Goal: Browse casually

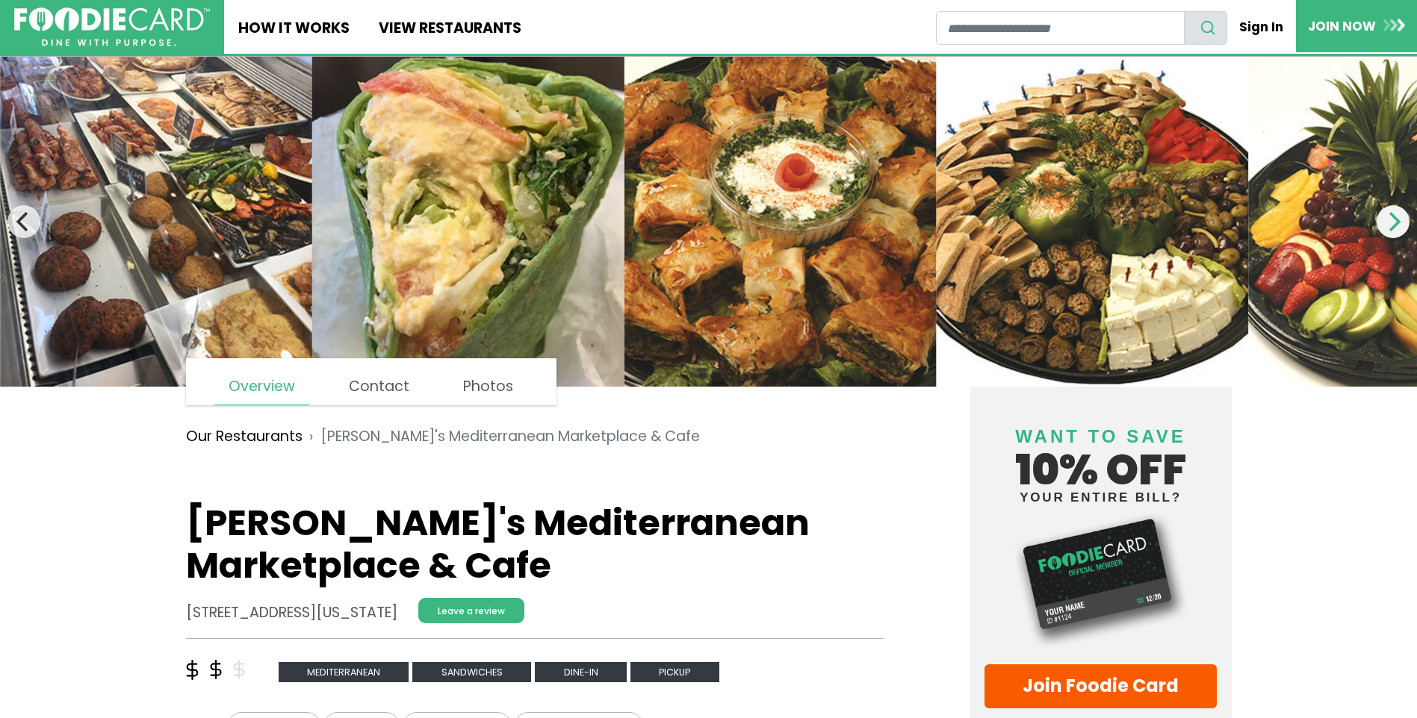
click at [1383, 226] on icon "Next" at bounding box center [1392, 221] width 19 height 19
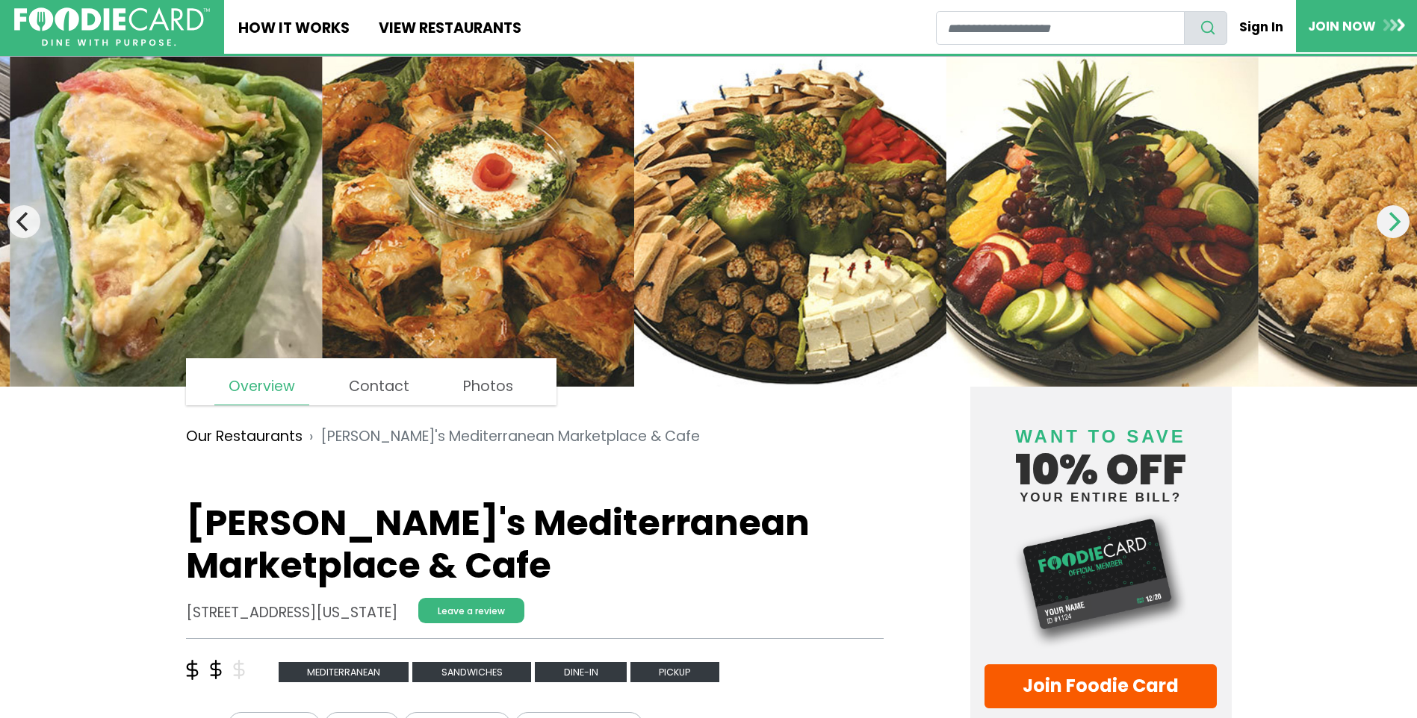
click at [1383, 226] on icon "Next" at bounding box center [1392, 221] width 19 height 19
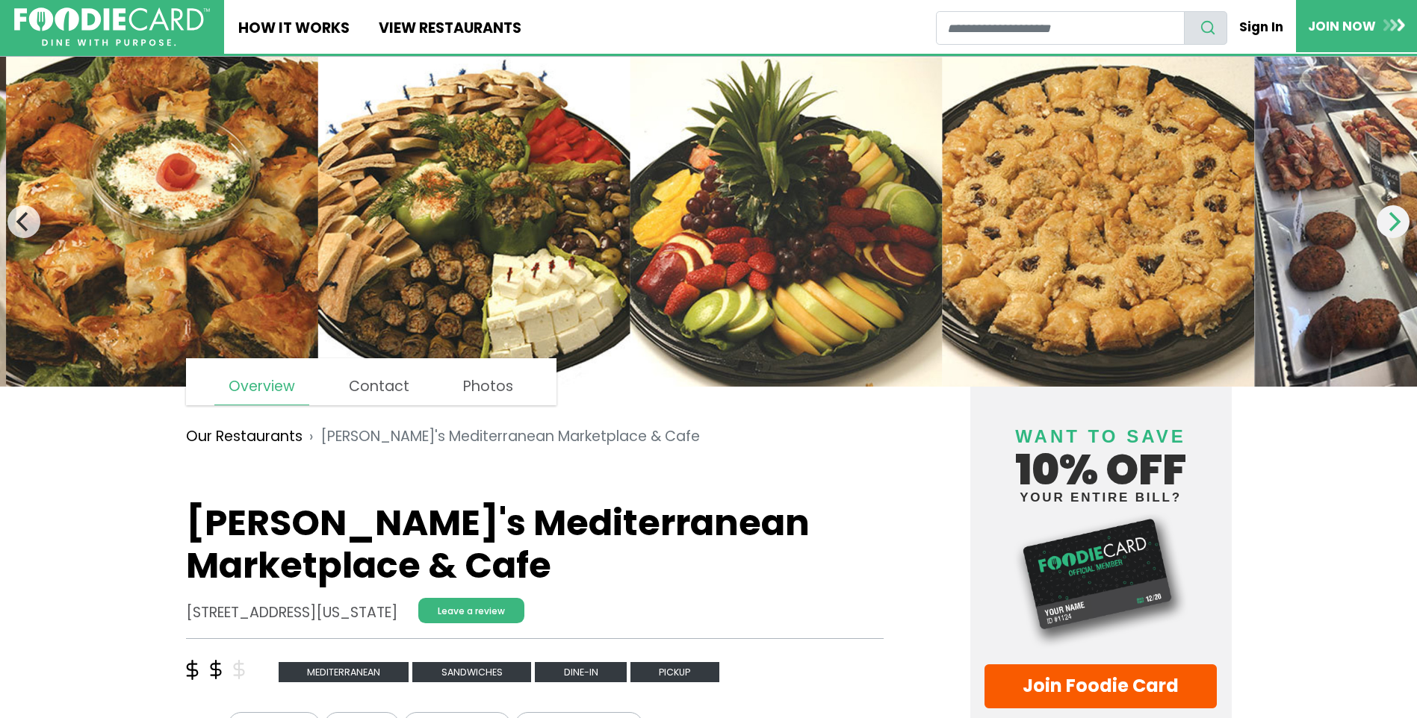
click at [1383, 226] on icon "Next" at bounding box center [1392, 221] width 19 height 19
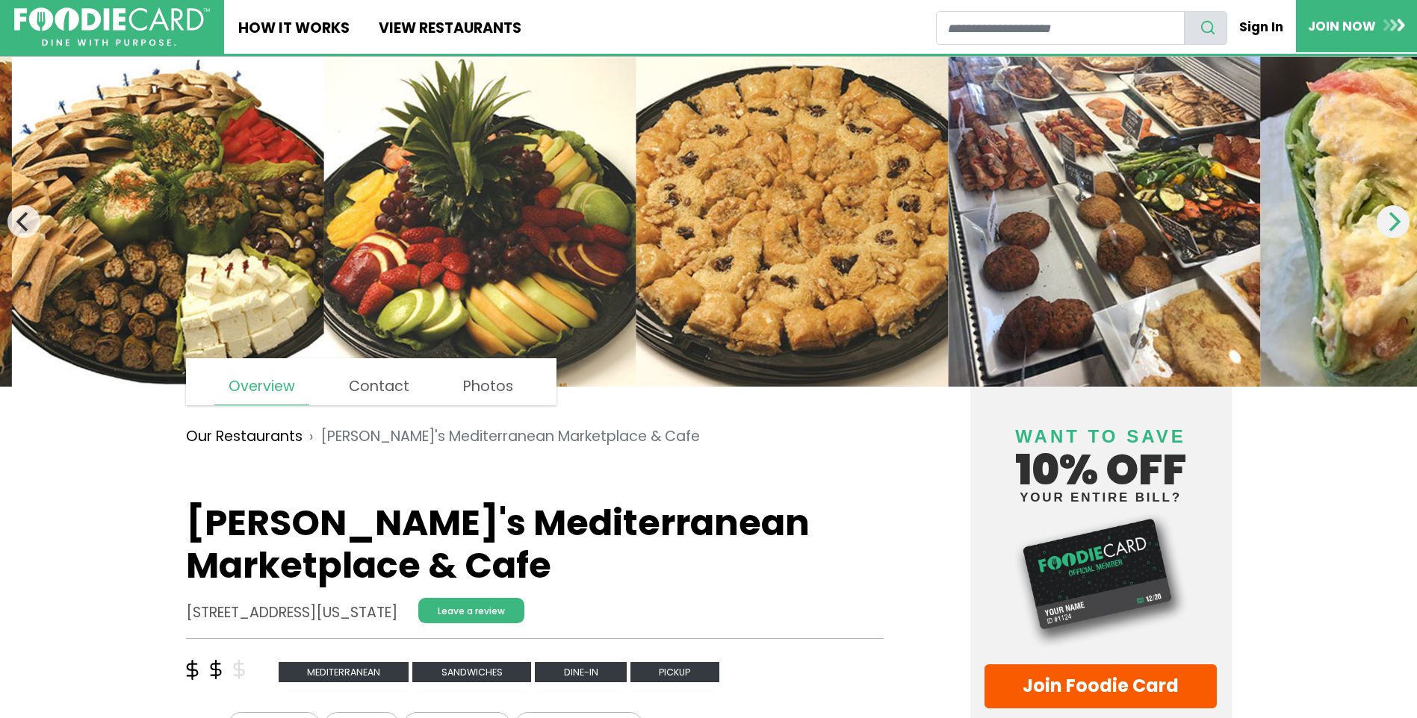
click at [1383, 226] on icon "Next" at bounding box center [1392, 221] width 19 height 19
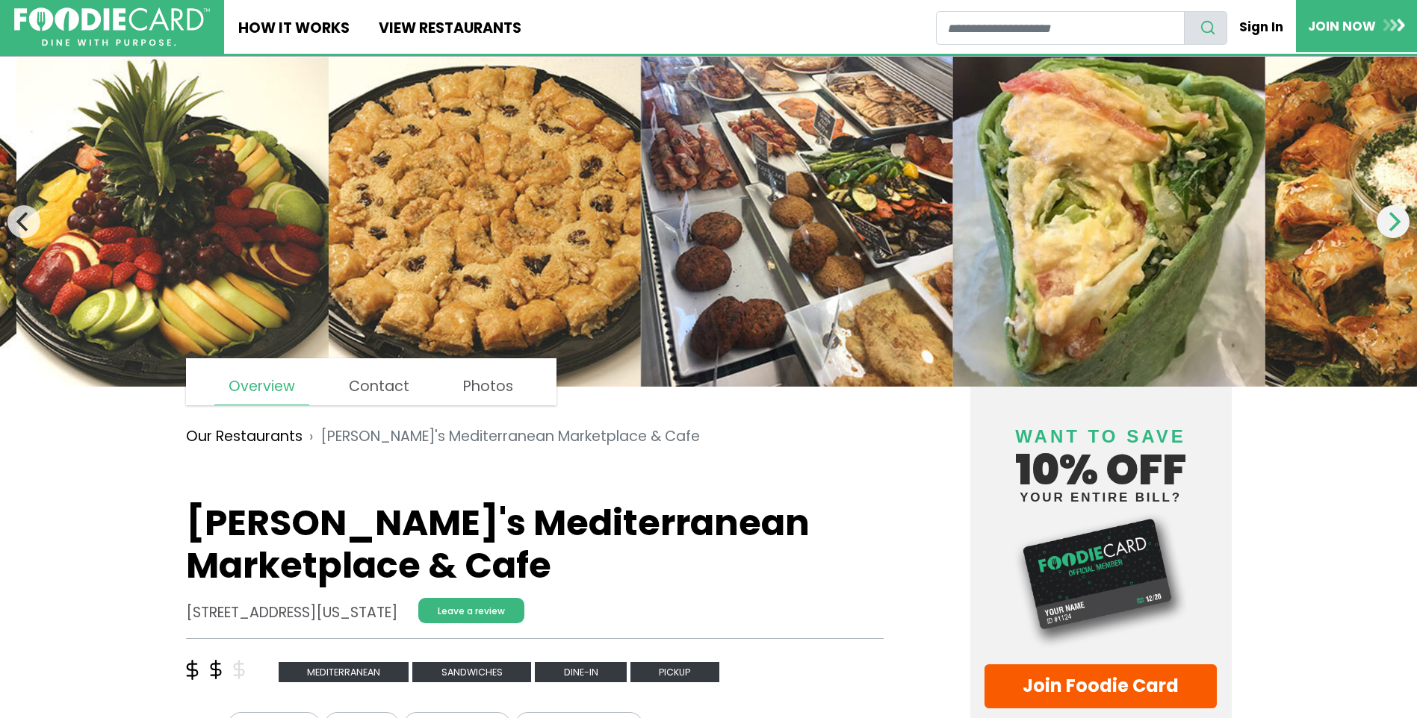
click at [1383, 226] on icon "Next" at bounding box center [1392, 221] width 19 height 19
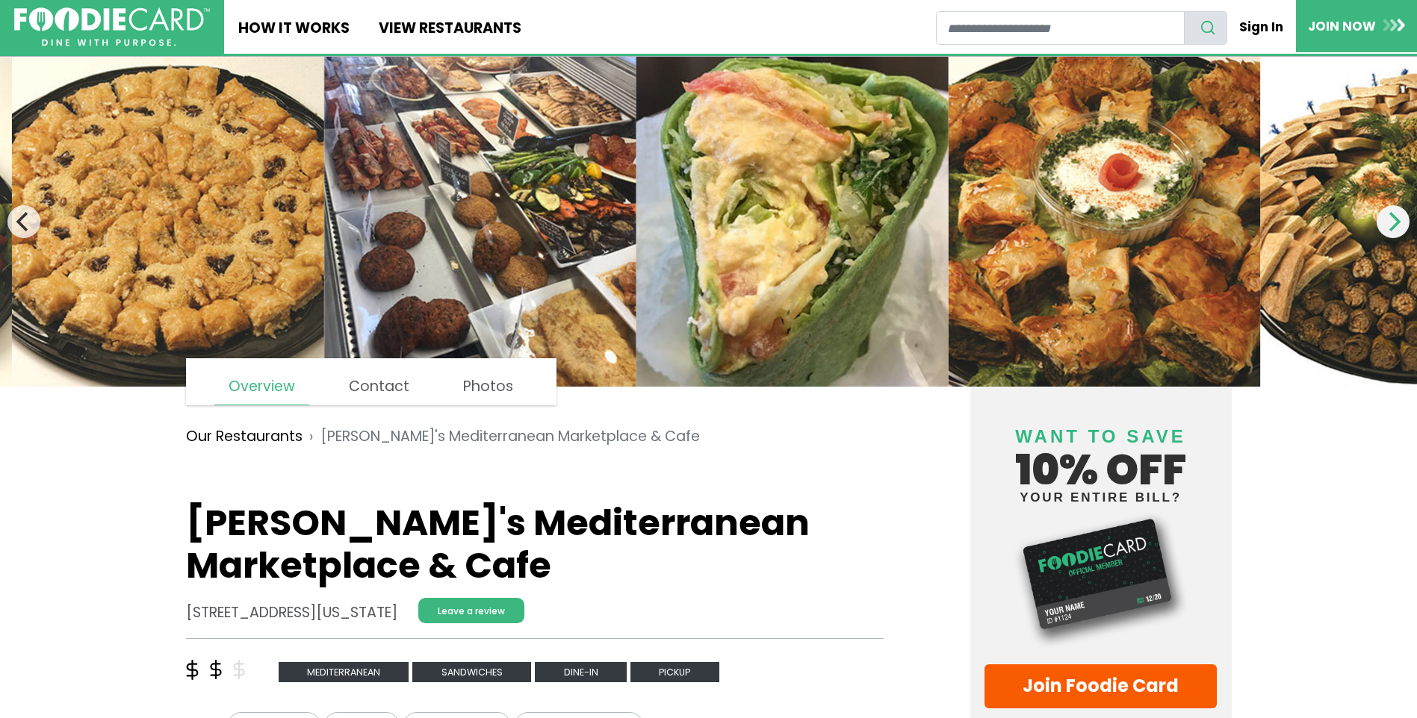
click at [1383, 226] on icon "Next" at bounding box center [1392, 221] width 19 height 19
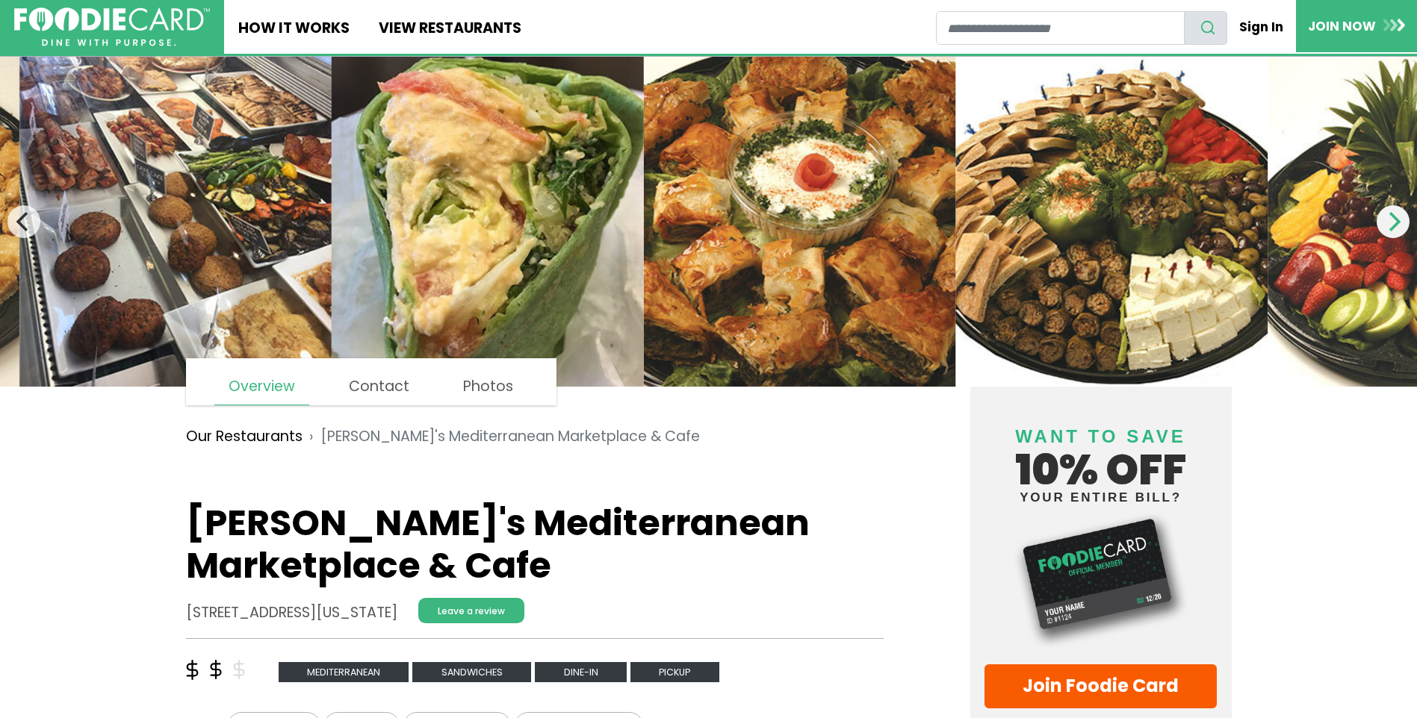
click at [1383, 226] on icon "Next" at bounding box center [1392, 221] width 19 height 19
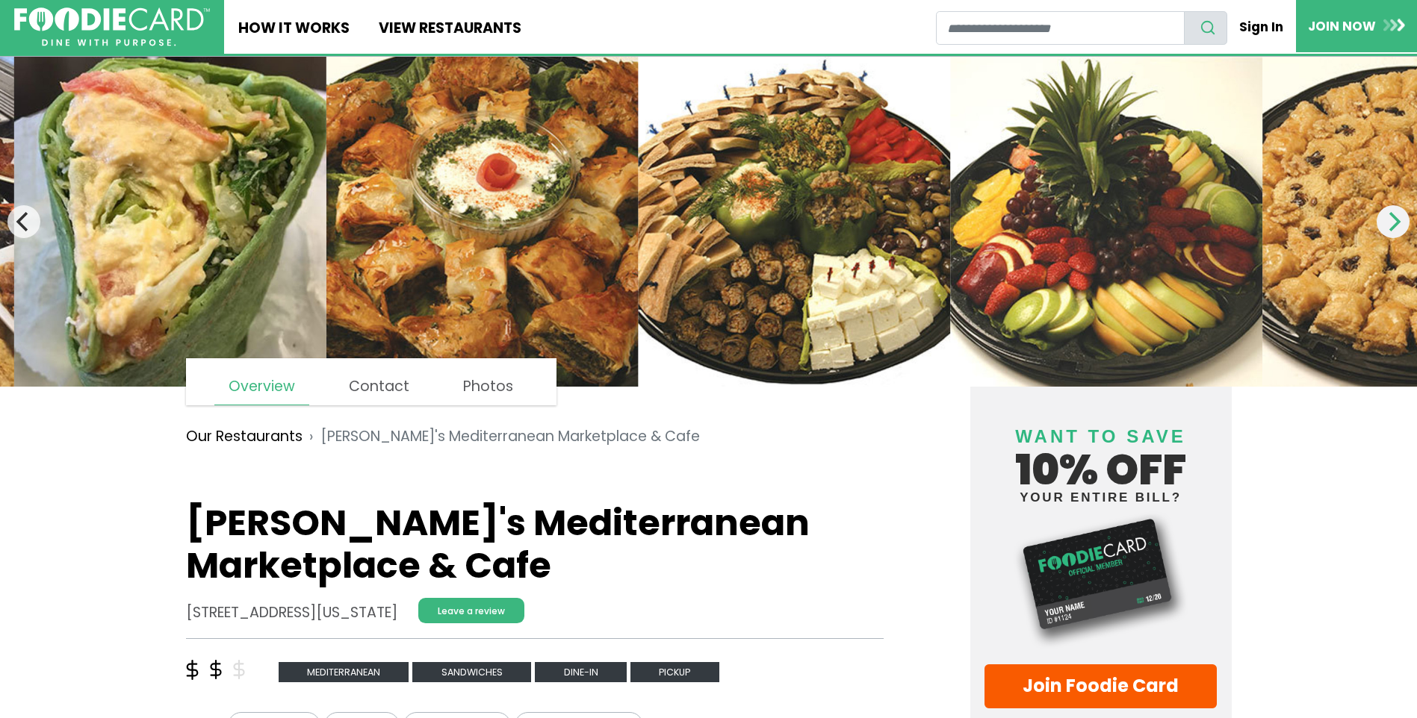
click at [1383, 226] on icon "Next" at bounding box center [1392, 221] width 19 height 19
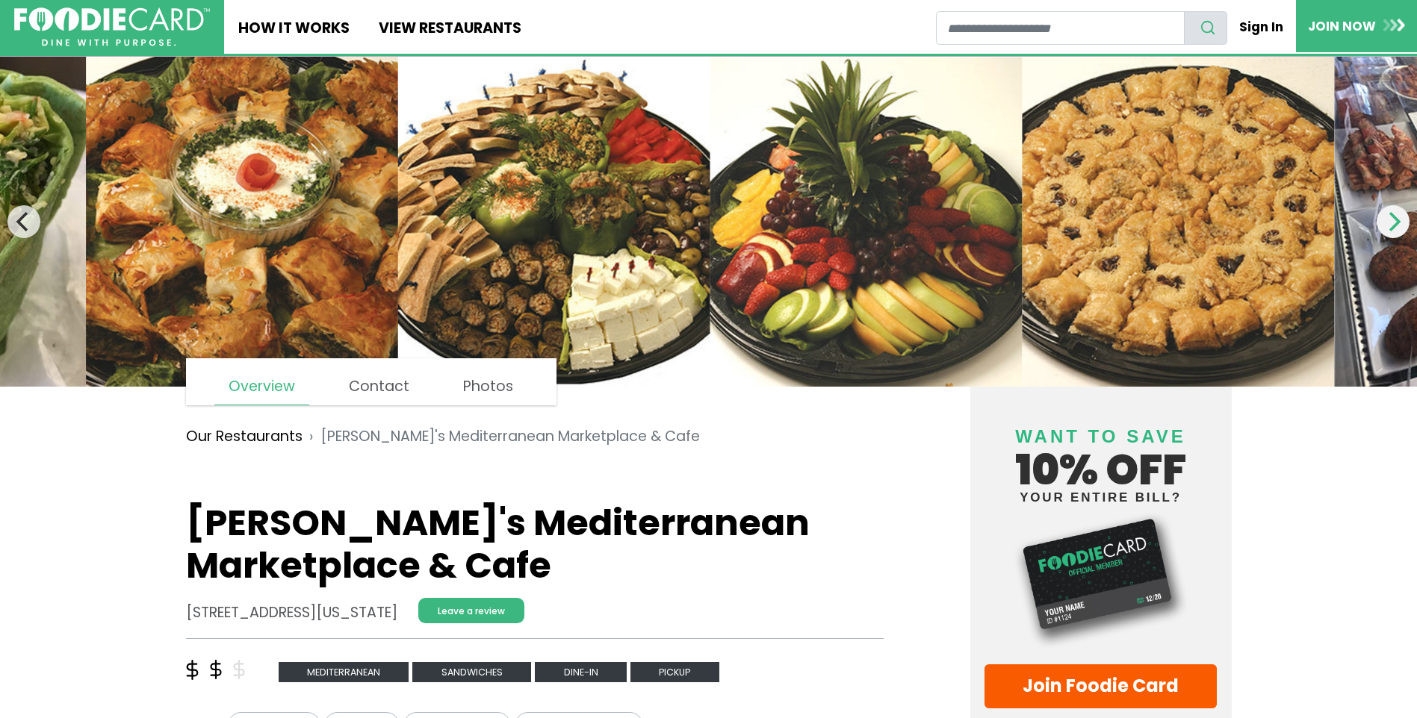
click at [1383, 226] on icon "Next" at bounding box center [1392, 221] width 19 height 19
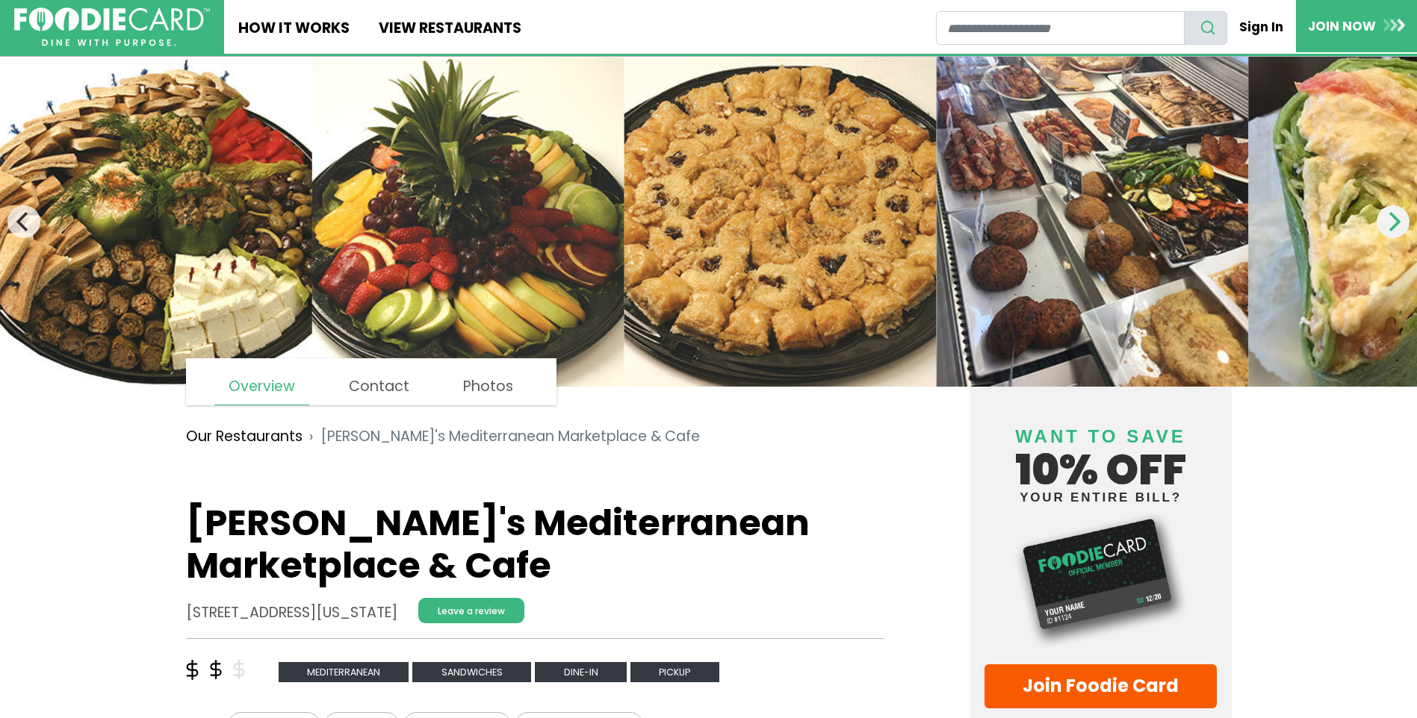
click at [1383, 226] on icon "Next" at bounding box center [1392, 221] width 19 height 19
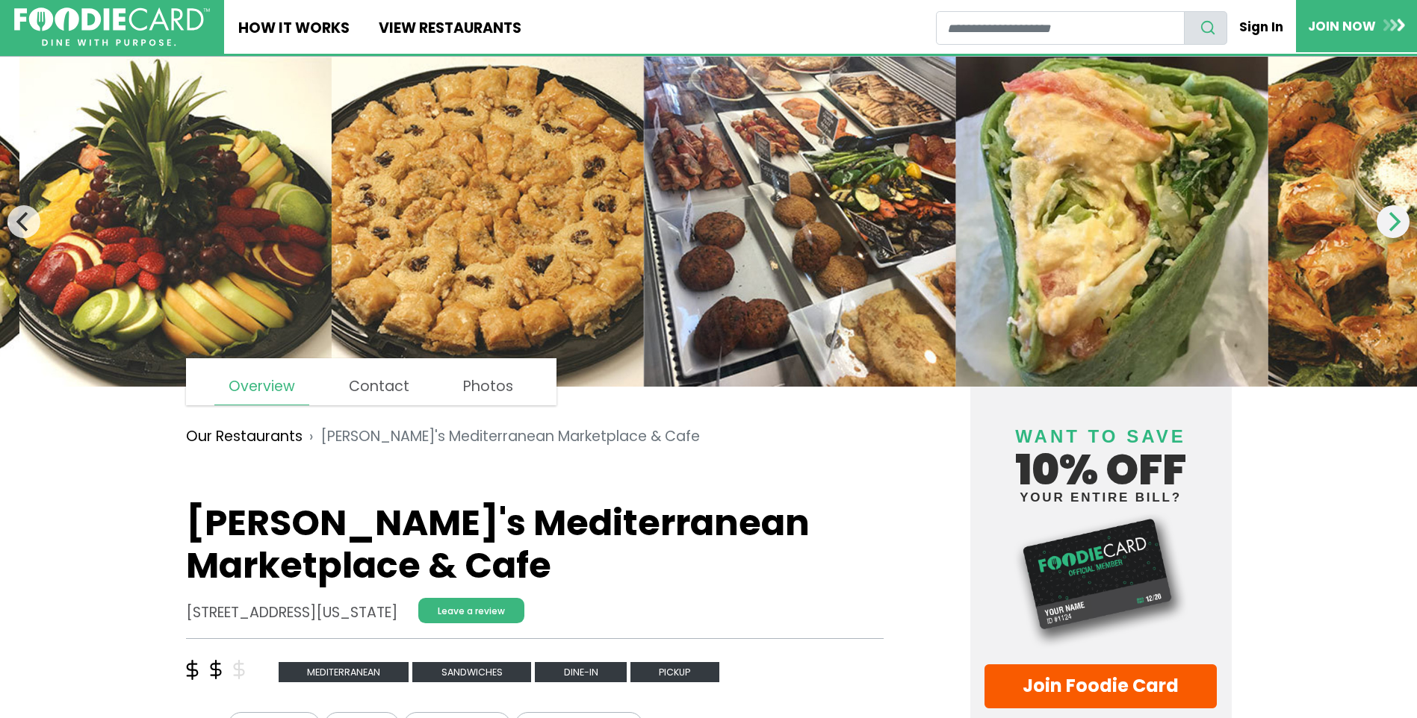
click at [1383, 226] on icon "Next" at bounding box center [1392, 221] width 19 height 19
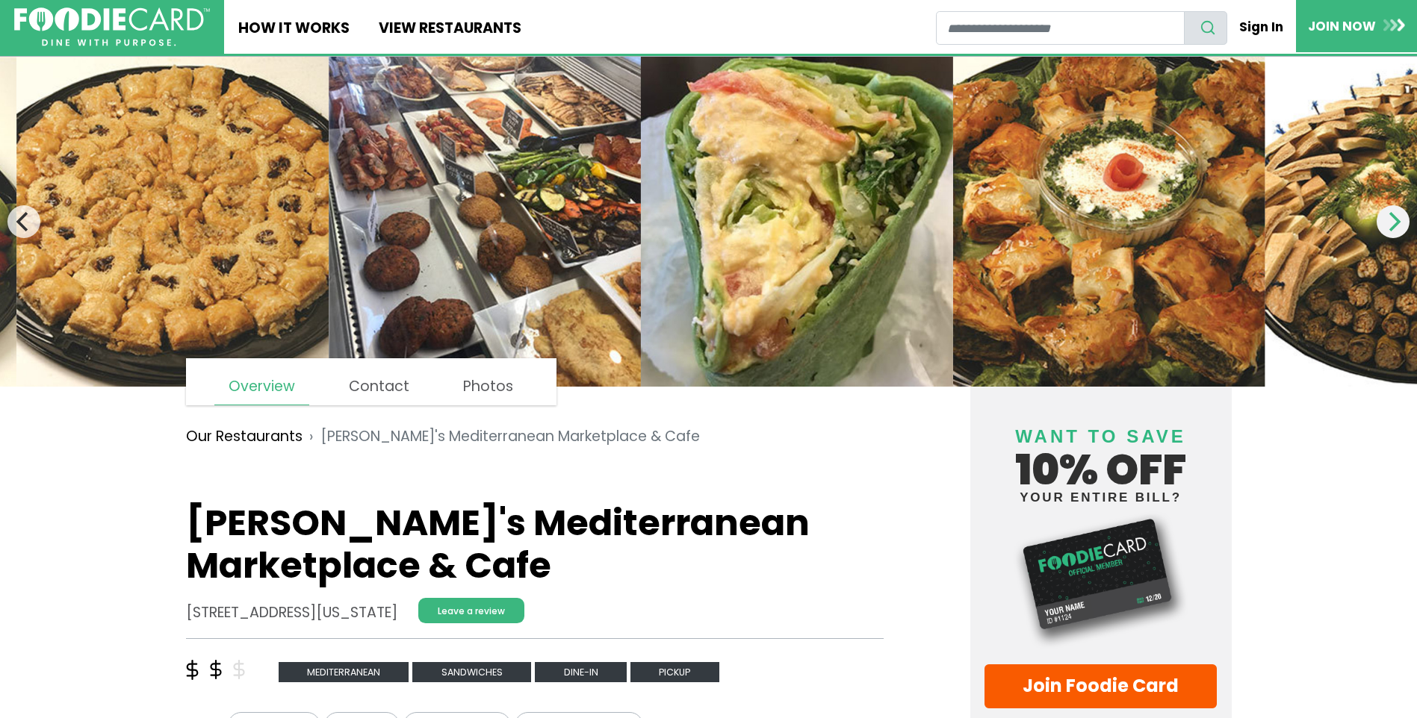
click at [1383, 226] on icon "Next" at bounding box center [1392, 221] width 19 height 19
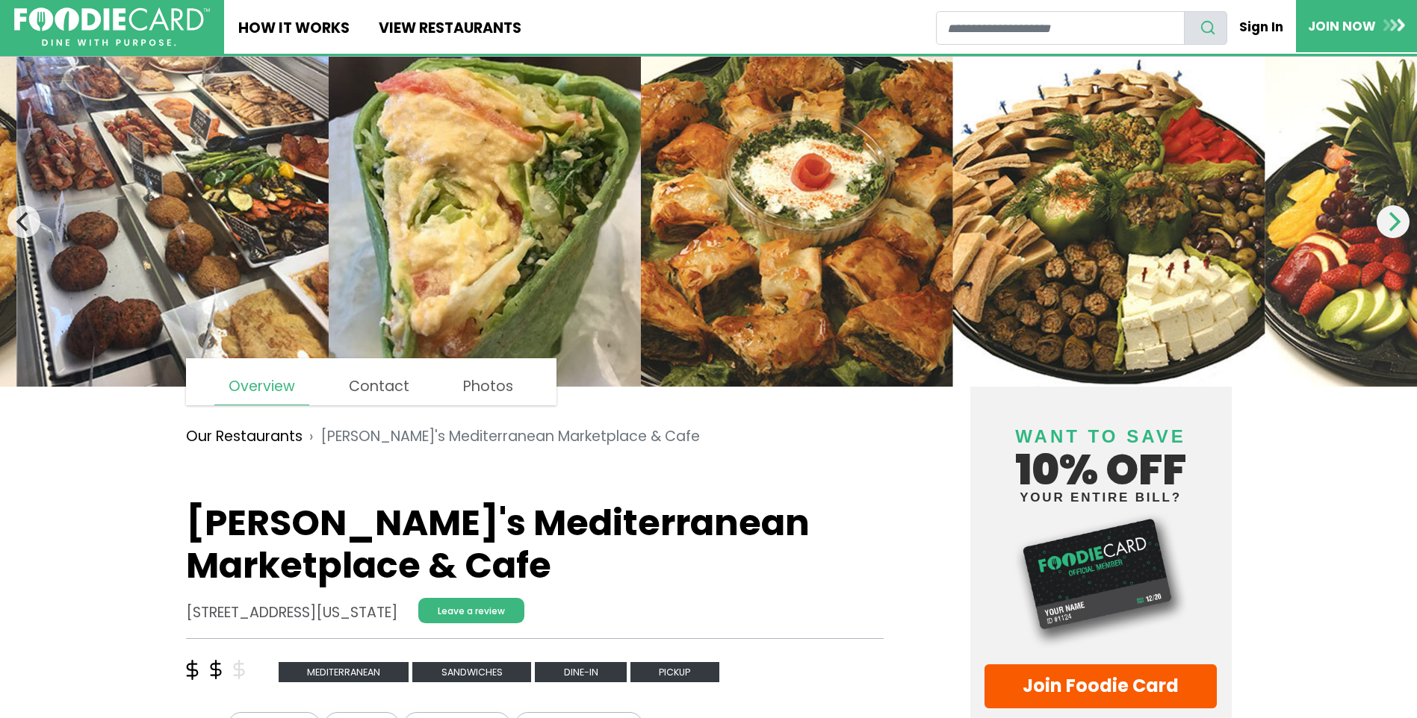
click at [1383, 226] on icon "Next" at bounding box center [1392, 221] width 19 height 19
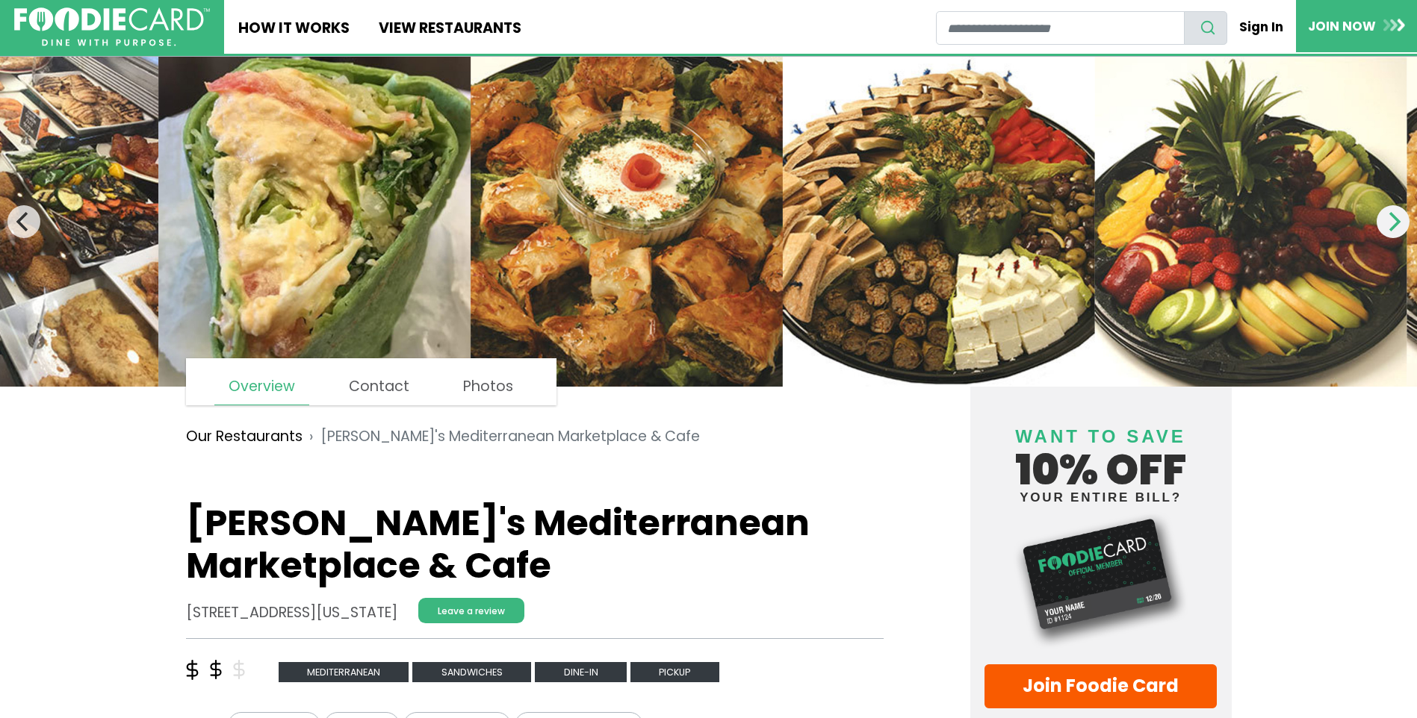
click at [1383, 226] on icon "Next" at bounding box center [1392, 221] width 19 height 19
